Goal: Task Accomplishment & Management: Manage account settings

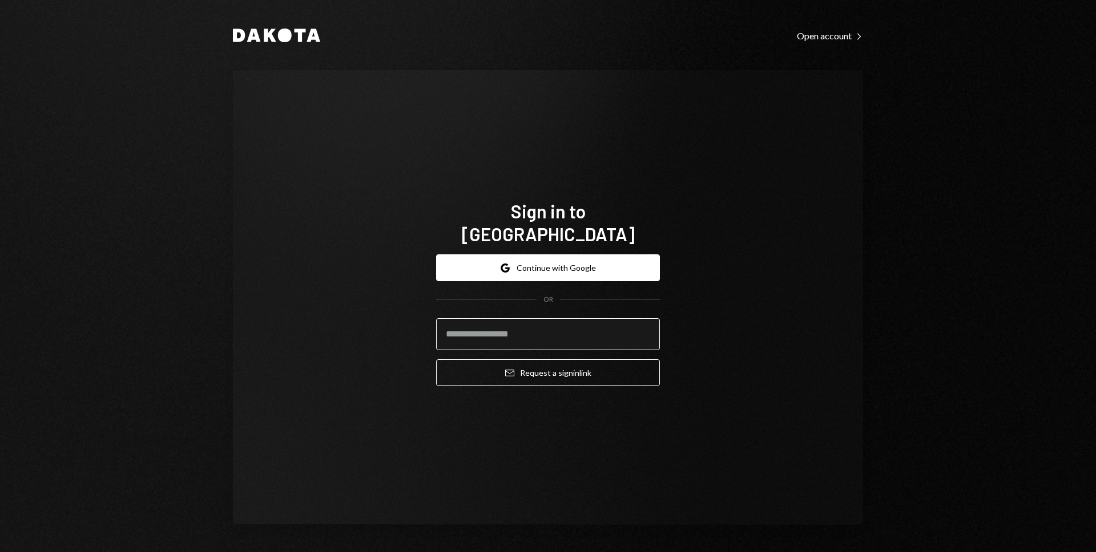
click at [510, 322] on input "email" at bounding box center [548, 334] width 224 height 32
click at [0, 552] on com-1password-button at bounding box center [0, 552] width 0 height 0
type input "**********"
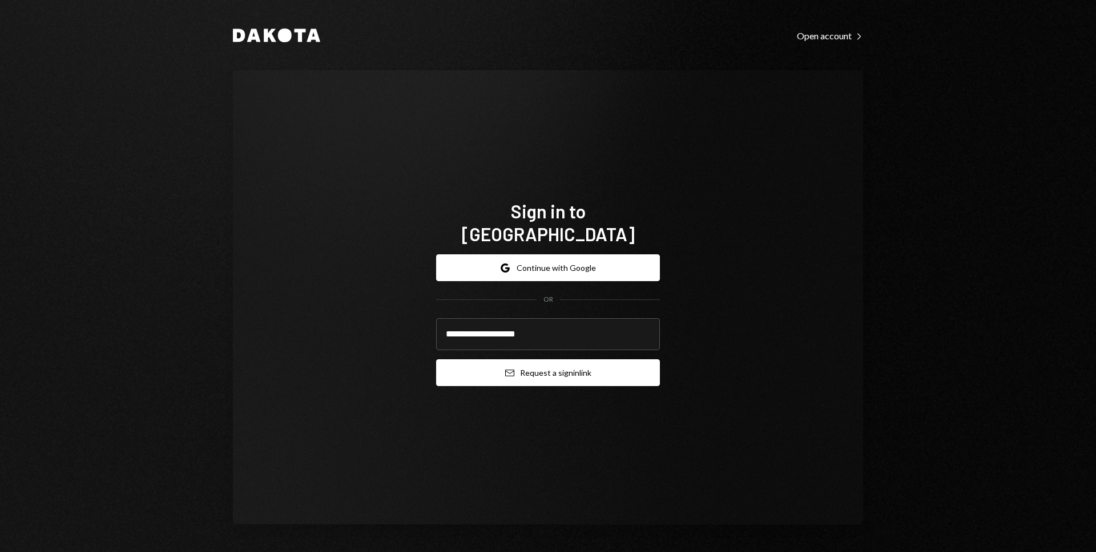
click at [547, 366] on button "Email Request a sign in link" at bounding box center [548, 372] width 224 height 27
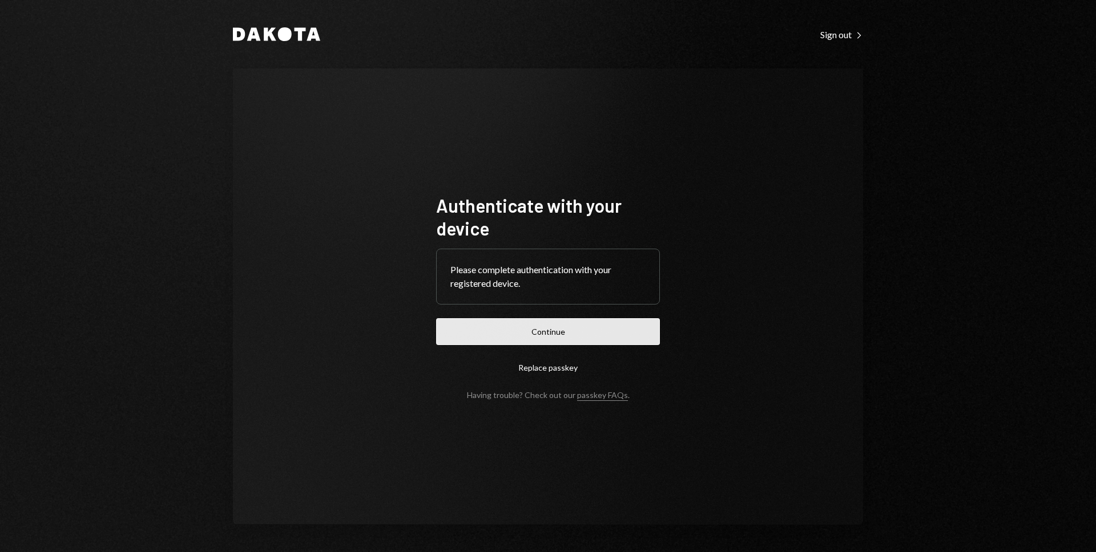
click at [576, 337] on button "Continue" at bounding box center [548, 331] width 224 height 27
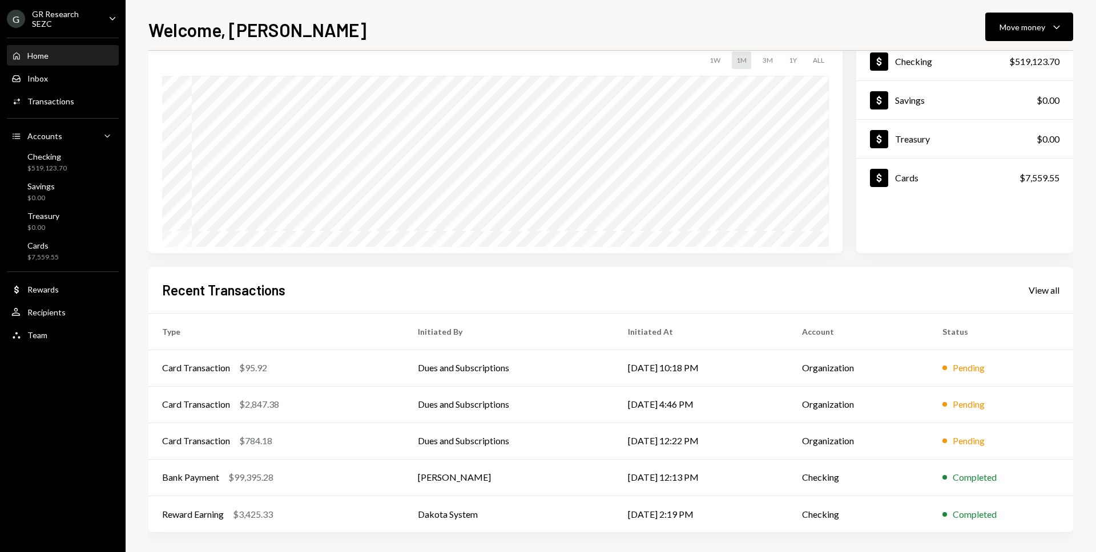
scroll to position [81, 0]
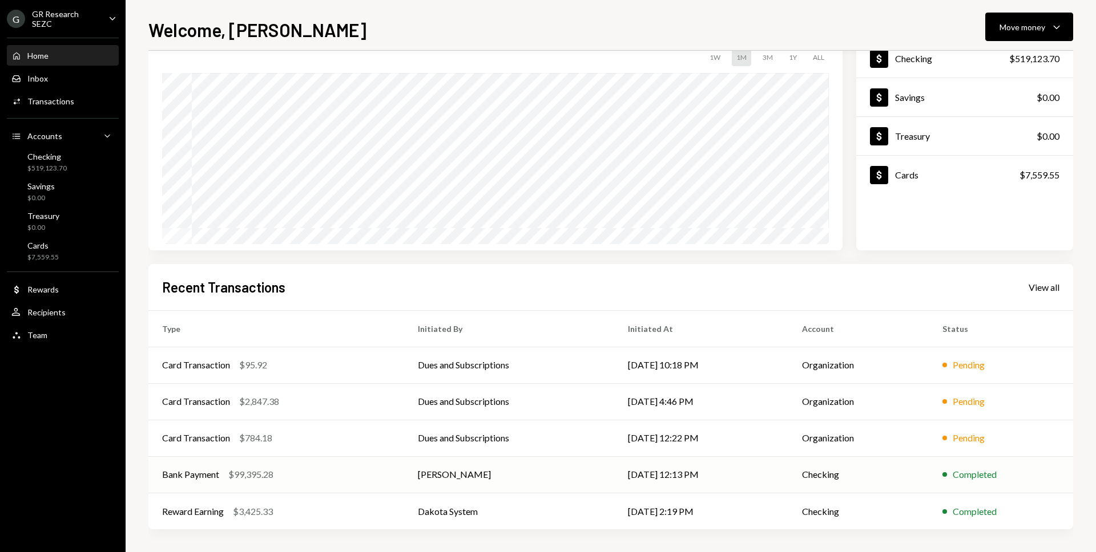
click at [714, 470] on td "[DATE] 12:13 PM" at bounding box center [701, 474] width 174 height 37
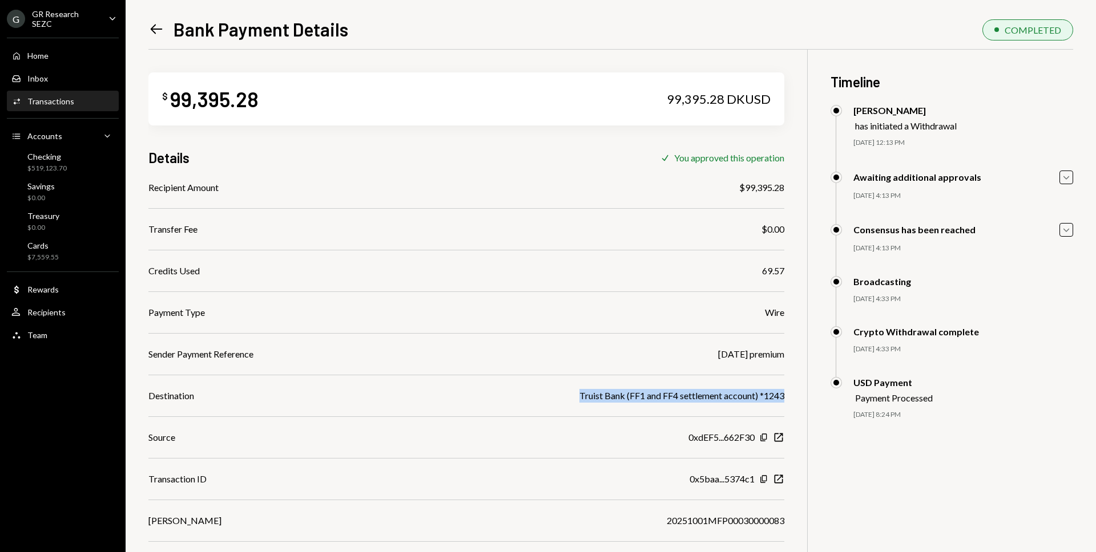
drag, startPoint x: 578, startPoint y: 396, endPoint x: 787, endPoint y: 394, distance: 208.8
click at [787, 394] on div "$ 99,395.28 99,395.28 DKUSD Details Check You approved this operation Recipient…" at bounding box center [610, 326] width 924 height 552
copy div "Truist Bank (FF1 and FF4 settlement account) *1243"
click at [54, 253] on div "$7,559.55" at bounding box center [42, 258] width 31 height 10
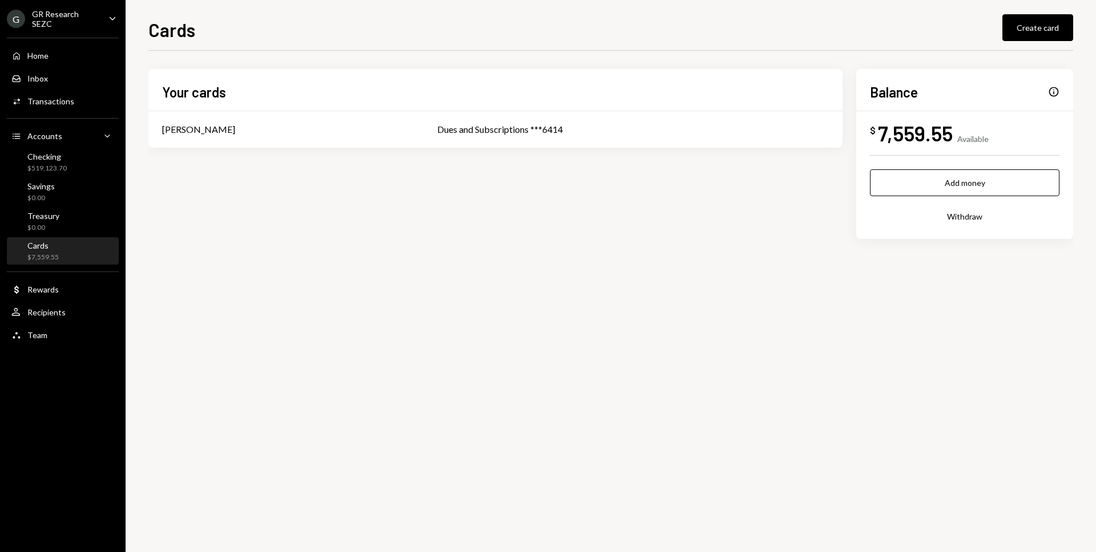
click at [917, 134] on div "7,559.55" at bounding box center [915, 133] width 75 height 26
click at [507, 132] on div "Dues and Subscriptions ***6414" at bounding box center [632, 130] width 391 height 14
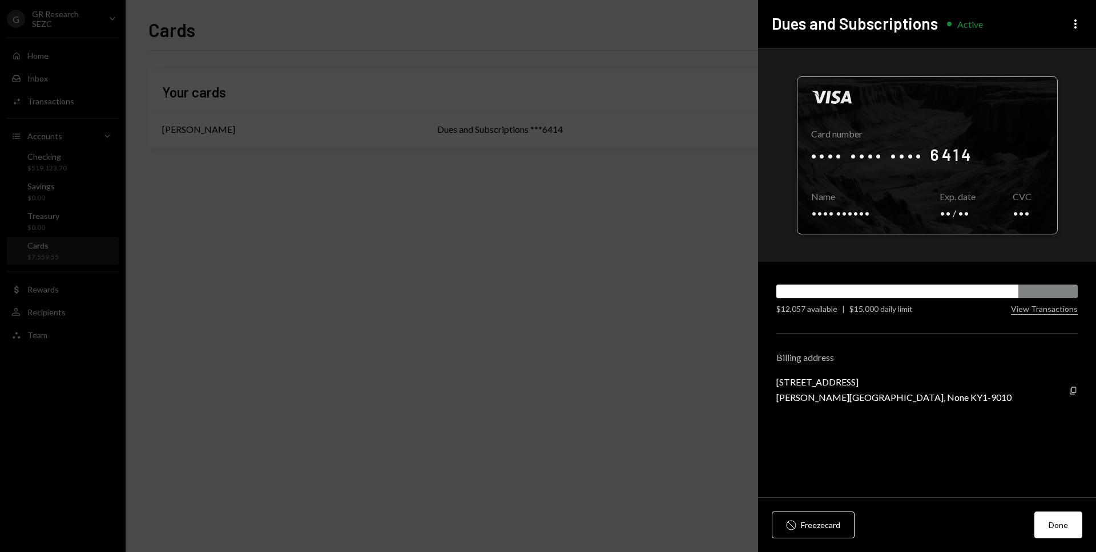
click at [864, 149] on div at bounding box center [927, 155] width 260 height 157
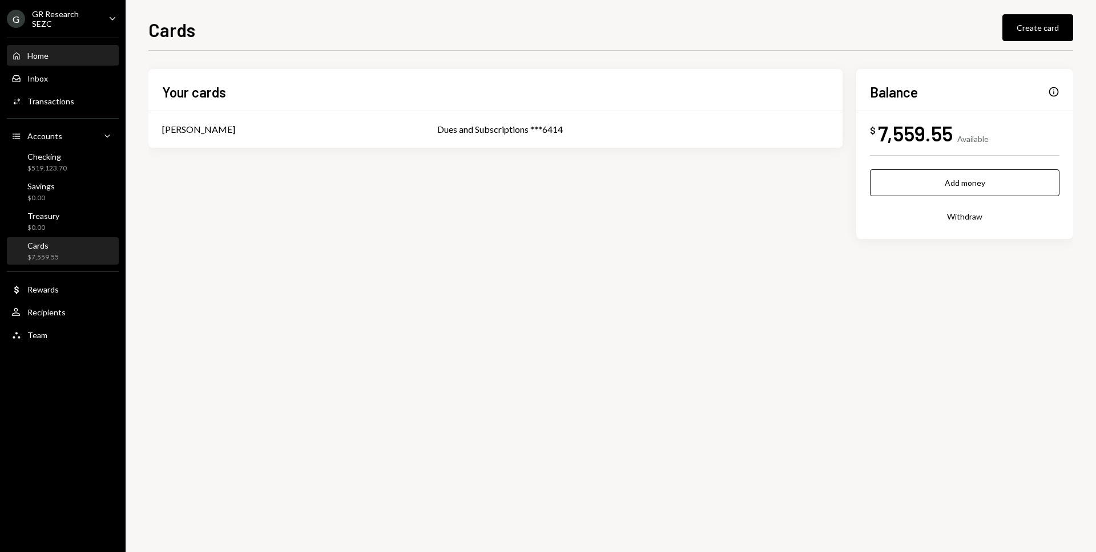
click at [60, 58] on div "Home Home" at bounding box center [62, 56] width 103 height 10
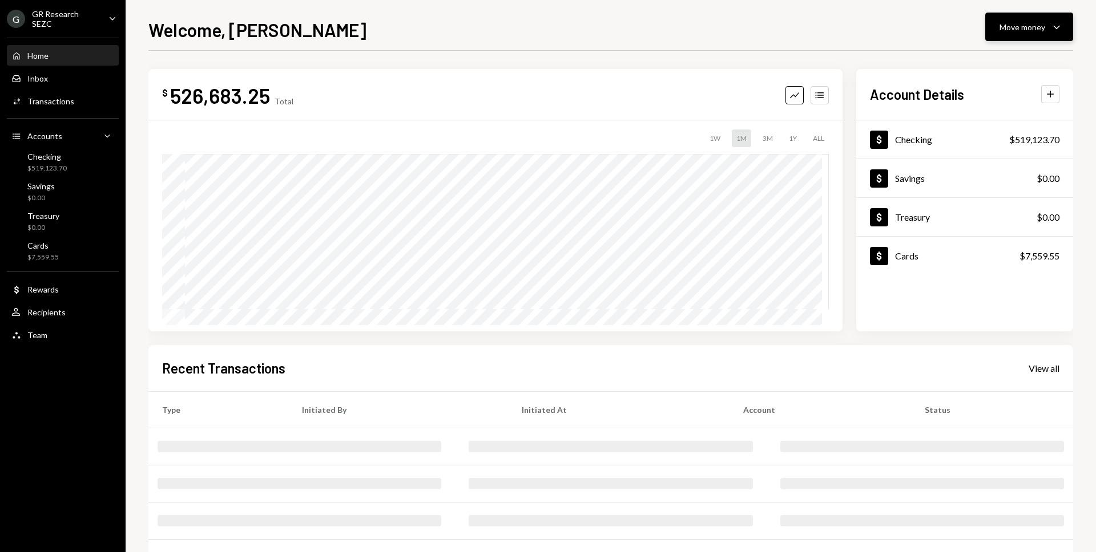
click at [1012, 30] on div "Move money" at bounding box center [1022, 27] width 46 height 12
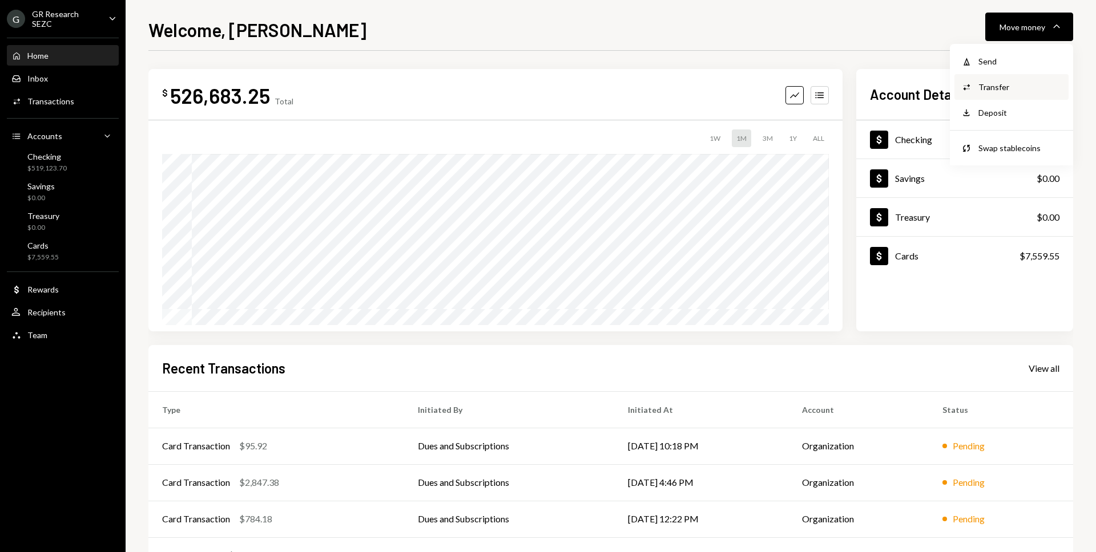
click at [996, 86] on div "Transfer" at bounding box center [1019, 87] width 83 height 12
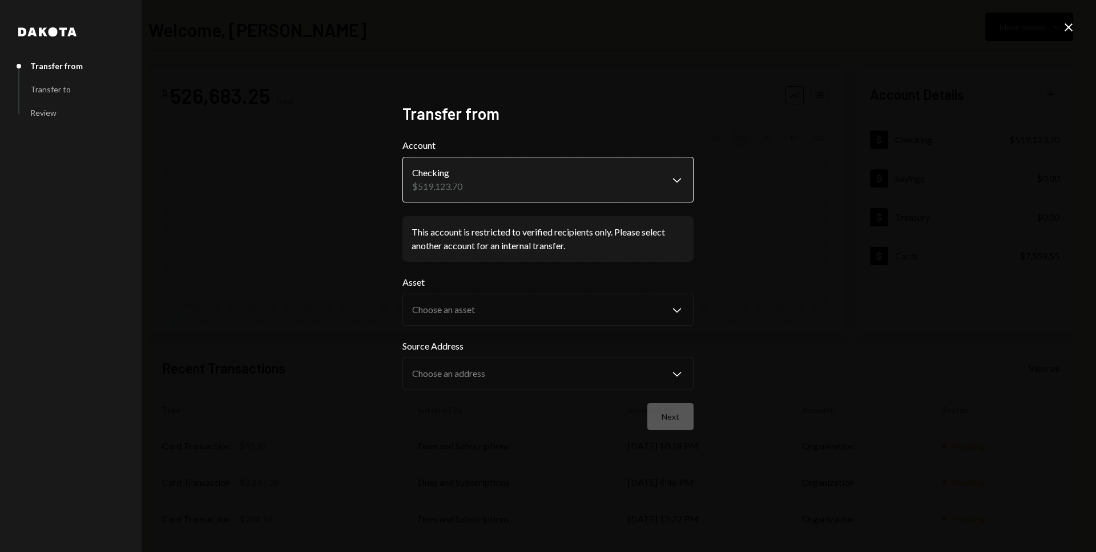
click at [680, 187] on body "G GR Research SEZC Caret Down Home Home Inbox Inbox Activities Transactions Acc…" at bounding box center [548, 276] width 1096 height 552
click at [667, 167] on body "G GR Research SEZC Caret Down Home Home Inbox Inbox Activities Transactions Acc…" at bounding box center [548, 276] width 1096 height 552
click at [820, 185] on div "**********" at bounding box center [548, 276] width 1096 height 552
click at [676, 181] on body "G GR Research SEZC Caret Down Home Home Inbox Inbox Activities Transactions Acc…" at bounding box center [548, 276] width 1096 height 552
click at [1060, 29] on div "**********" at bounding box center [548, 276] width 1096 height 552
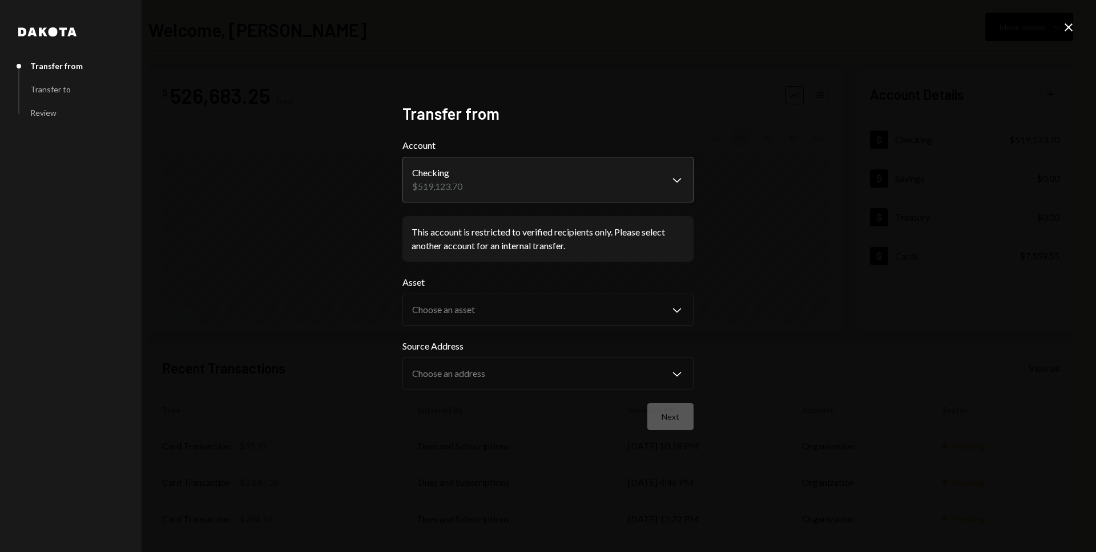
click at [1064, 30] on icon at bounding box center [1068, 27] width 8 height 8
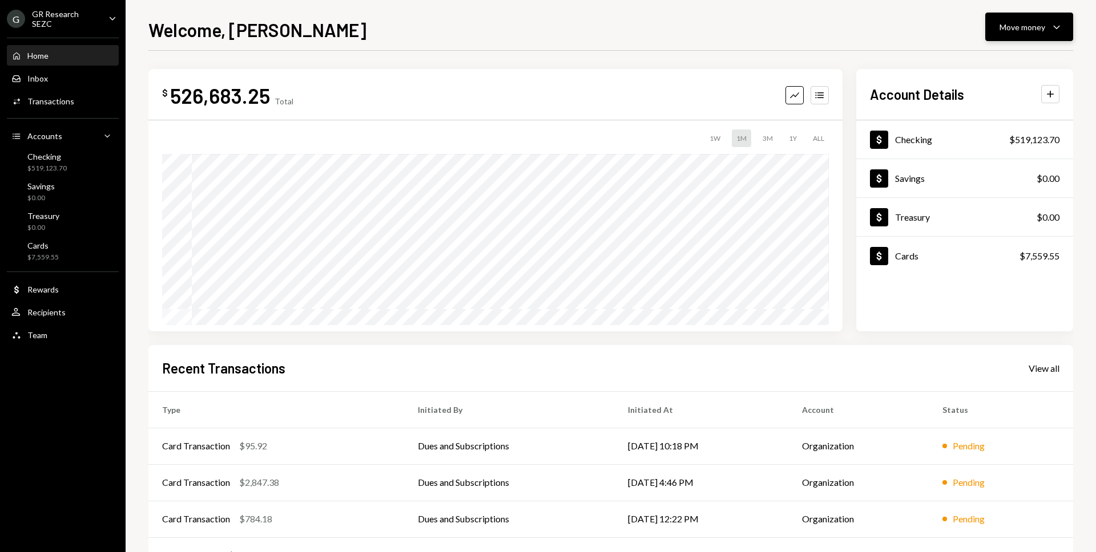
click at [1028, 25] on div "Move money" at bounding box center [1022, 27] width 46 height 12
click at [1001, 58] on div "Send" at bounding box center [1019, 61] width 83 height 12
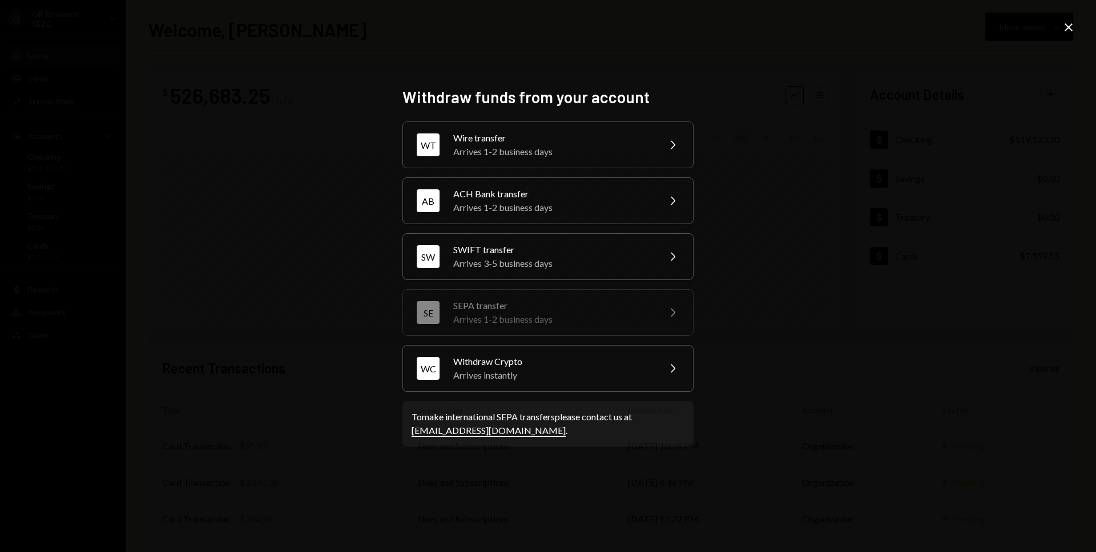
click at [1062, 30] on icon "Close" at bounding box center [1068, 28] width 14 height 14
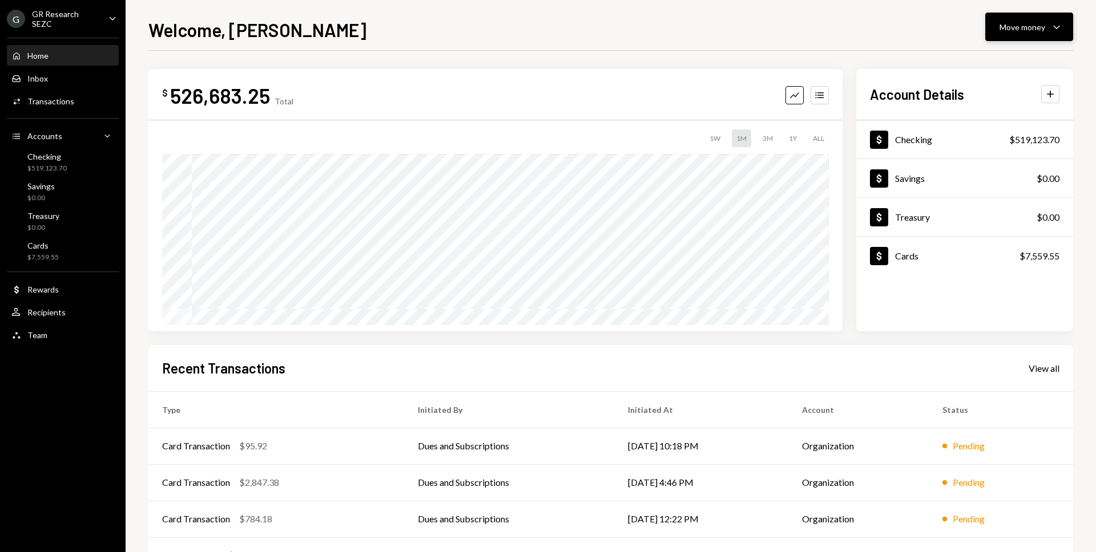
click at [1051, 19] on button "Move money Caret Down" at bounding box center [1029, 27] width 88 height 29
click at [1021, 79] on div "Convert Transfer" at bounding box center [1011, 87] width 114 height 26
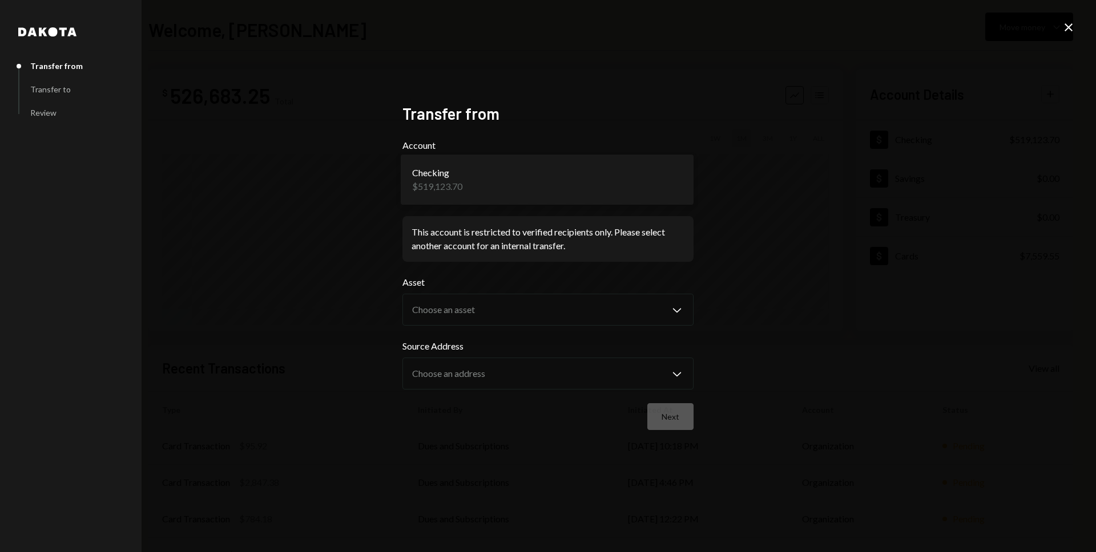
click at [676, 185] on body "G GR Research SEZC Caret Down Home Home Inbox Inbox Activities Transactions Acc…" at bounding box center [548, 276] width 1096 height 552
click at [676, 187] on body "G GR Research SEZC Caret Down Home Home Inbox Inbox Activities Transactions Acc…" at bounding box center [548, 276] width 1096 height 552
click at [484, 392] on form "**********" at bounding box center [547, 285] width 291 height 292
click at [1065, 29] on icon "Close" at bounding box center [1068, 28] width 14 height 14
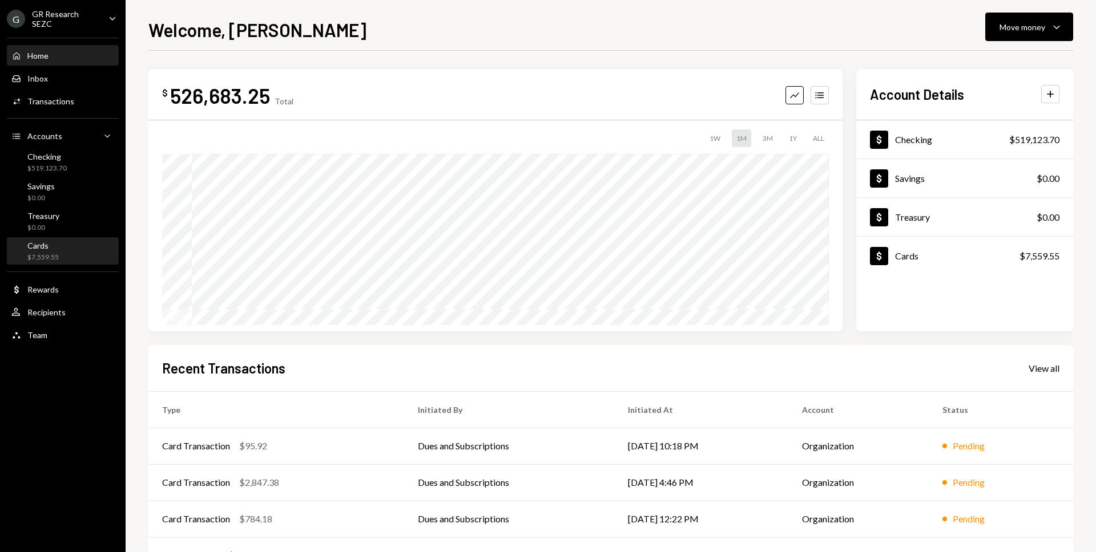
click at [82, 252] on div "Cards $7,559.55" at bounding box center [62, 252] width 103 height 22
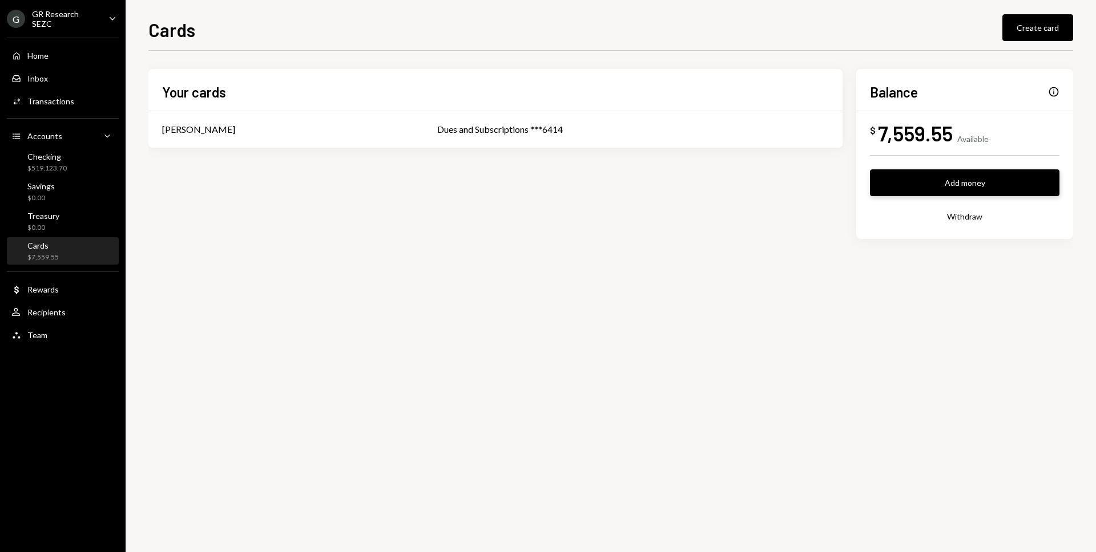
click at [1000, 182] on button "Add money" at bounding box center [964, 182] width 189 height 27
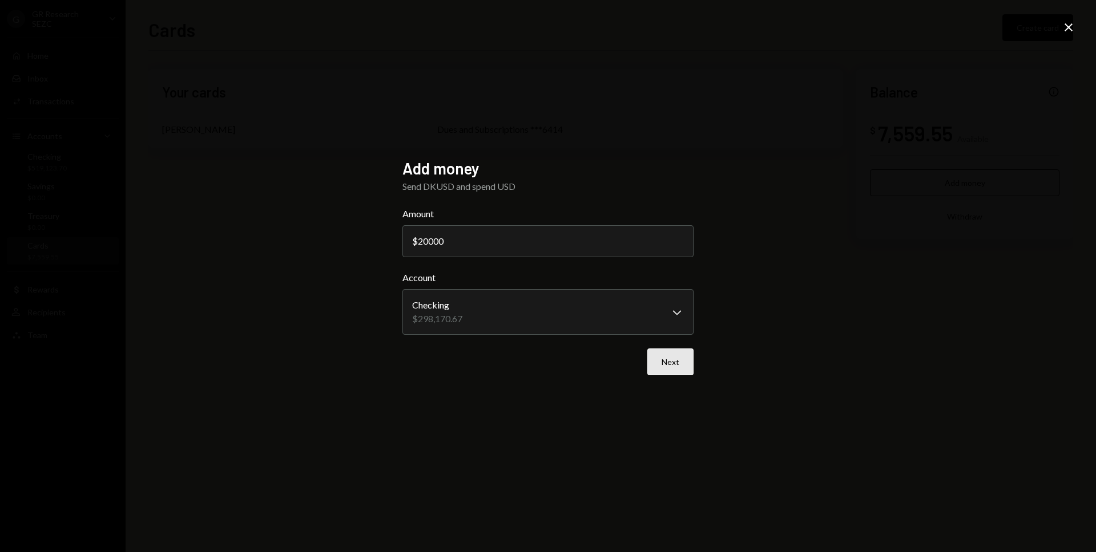
type input "20000"
click at [681, 373] on button "Next" at bounding box center [670, 362] width 46 height 27
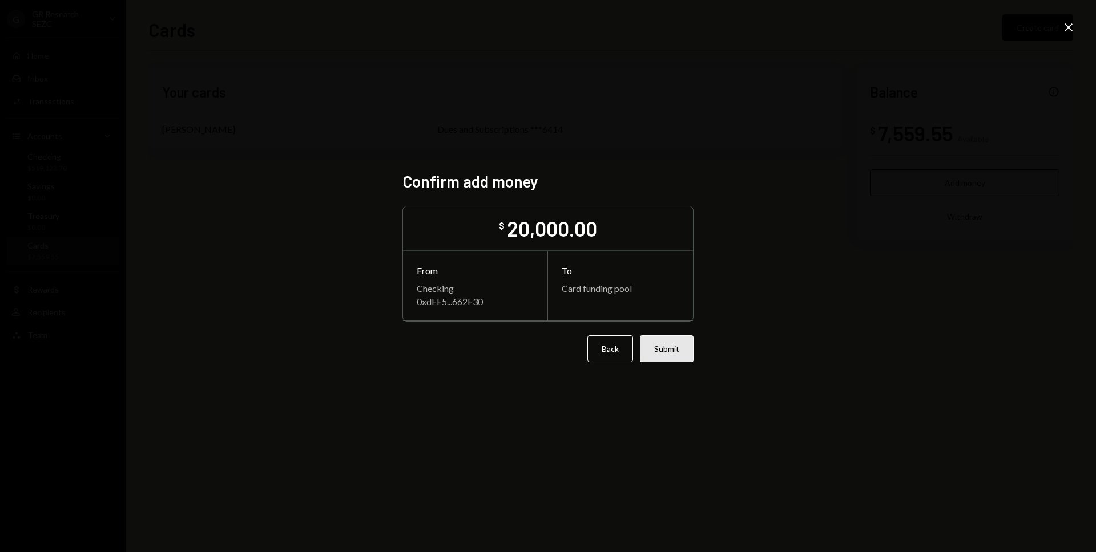
click at [676, 355] on button "Submit" at bounding box center [667, 349] width 54 height 27
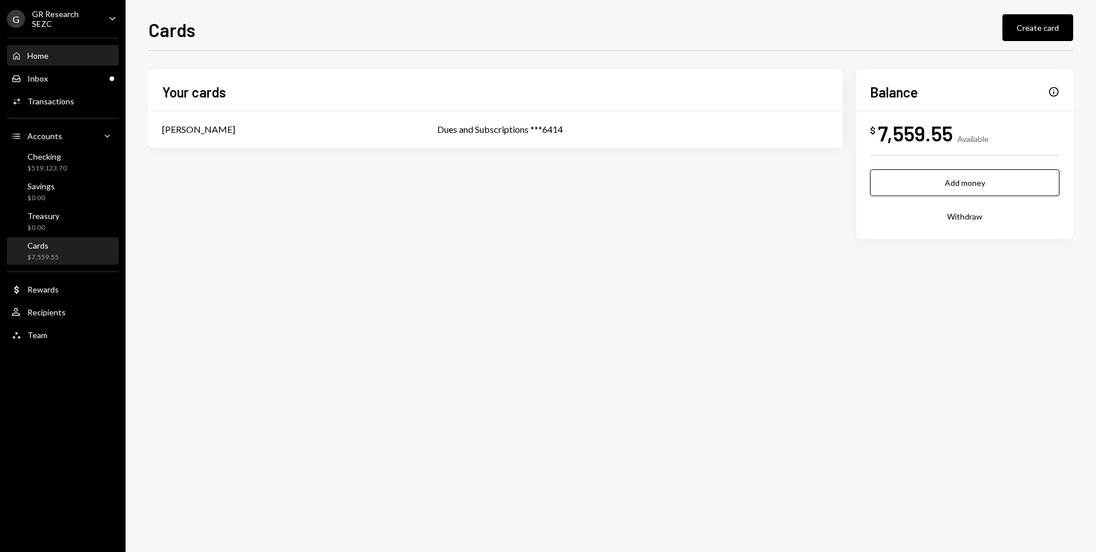
click at [81, 56] on div "Home Home" at bounding box center [62, 56] width 103 height 10
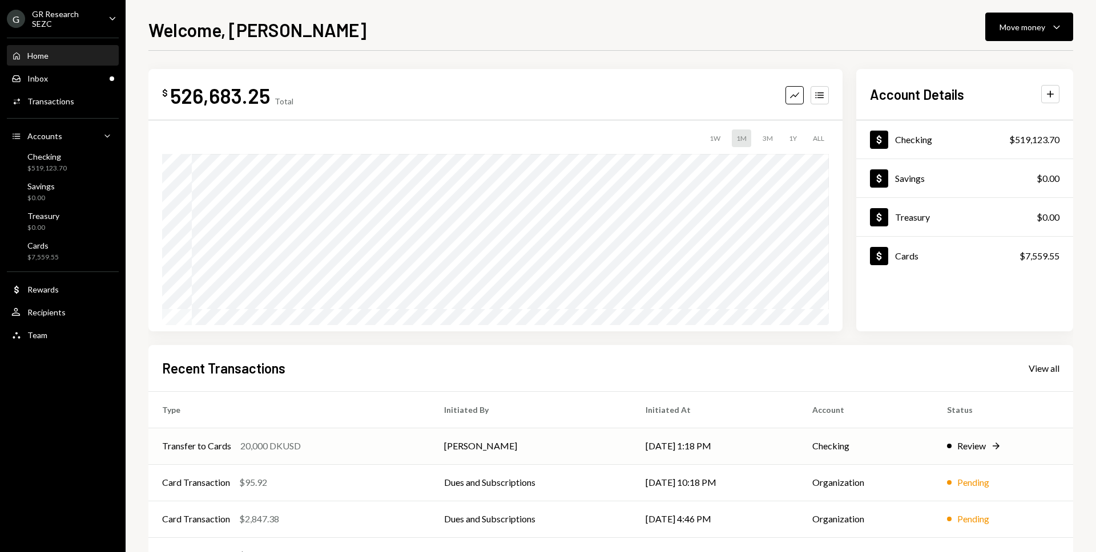
click at [975, 446] on div "Review" at bounding box center [971, 446] width 29 height 14
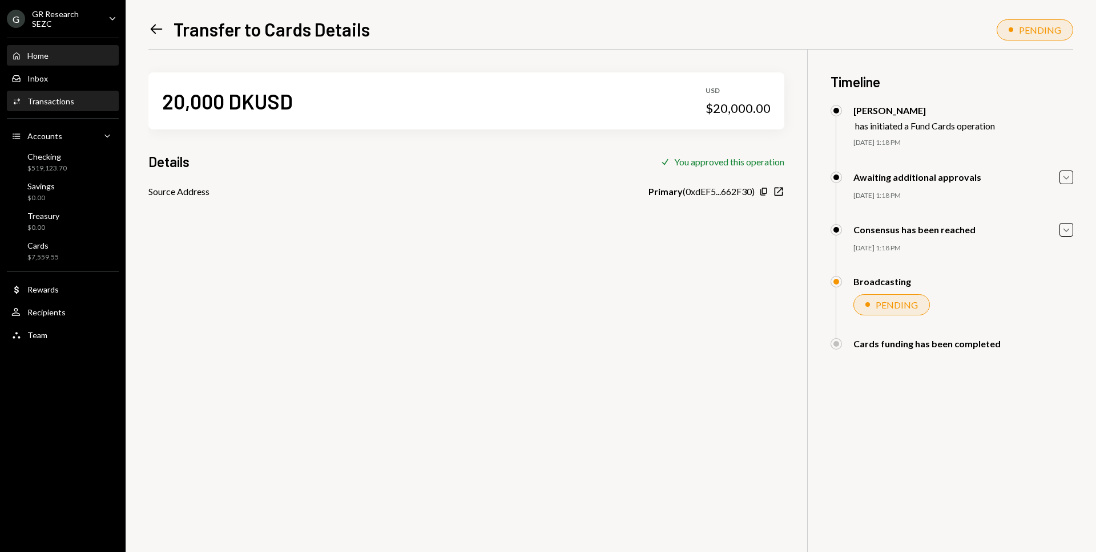
click at [15, 55] on icon "Main" at bounding box center [16, 55] width 6 height 7
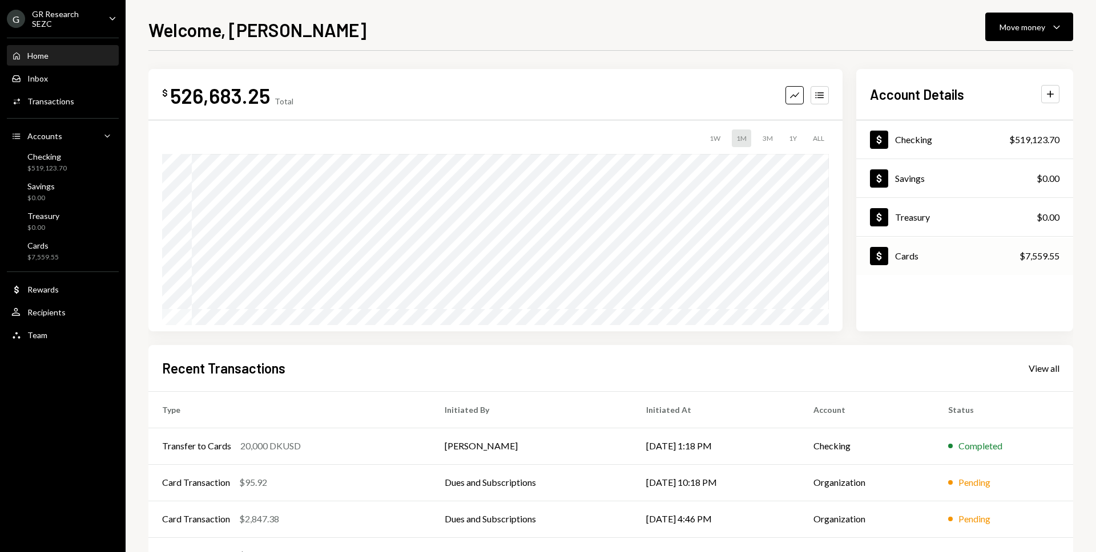
click at [967, 254] on div "Dollar Cards $7,559.55" at bounding box center [964, 256] width 217 height 37
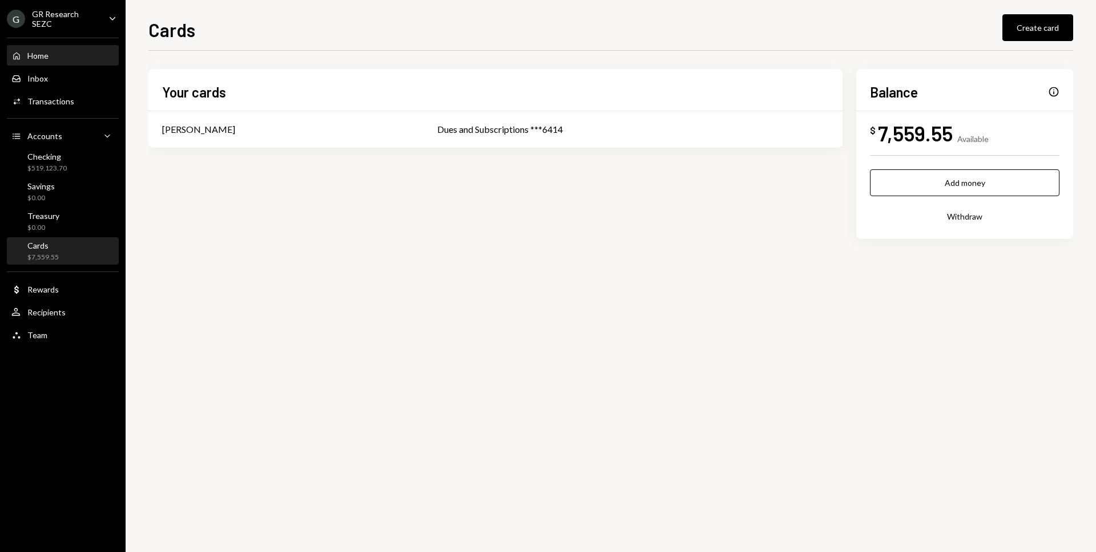
click at [64, 54] on div "Home Home" at bounding box center [62, 56] width 103 height 10
